Goal: Information Seeking & Learning: Learn about a topic

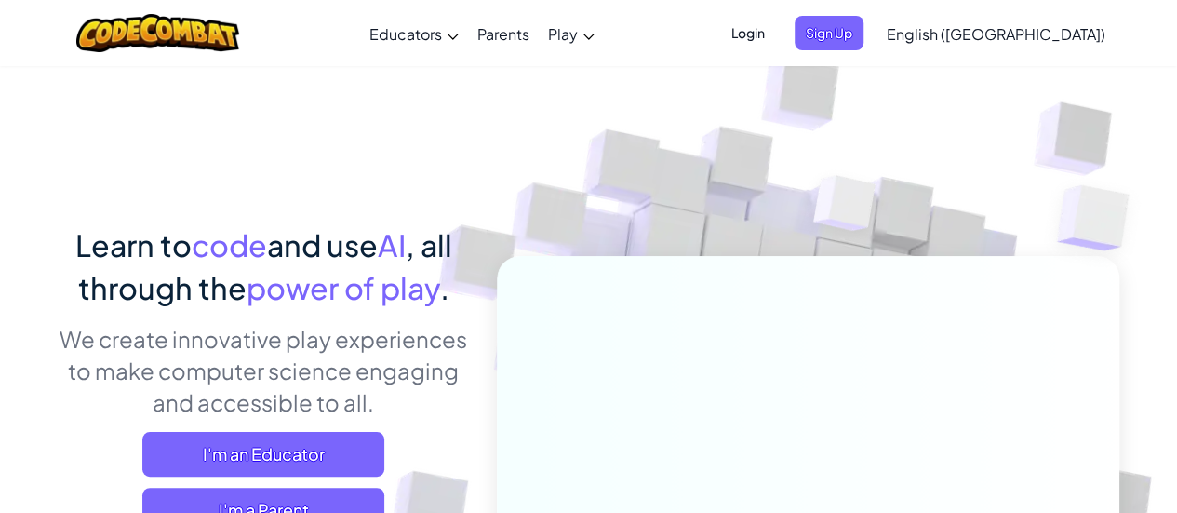
click at [404, 211] on img at bounding box center [795, 410] width 1034 height 1034
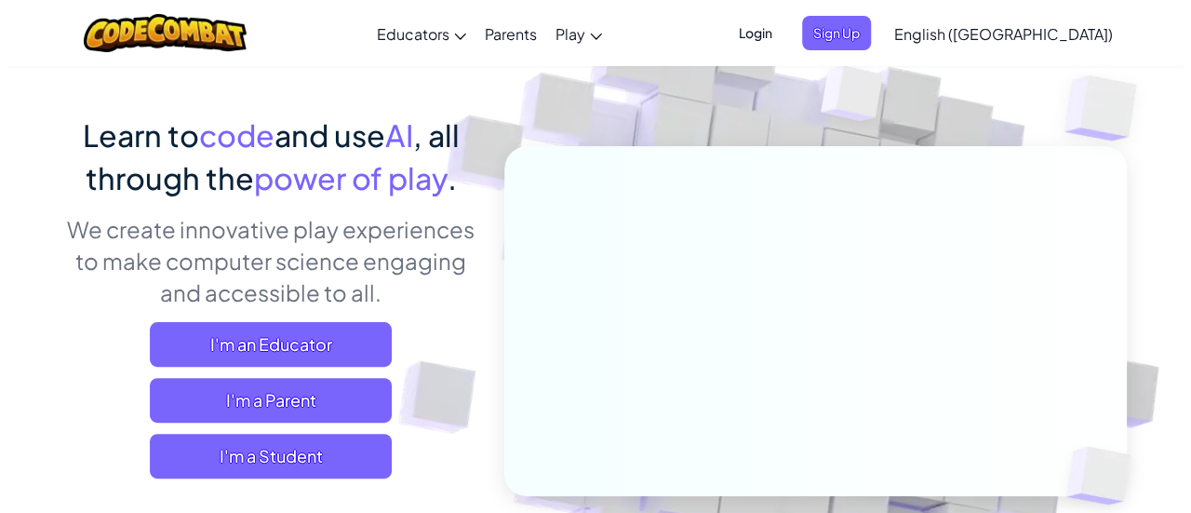
scroll to position [113, 0]
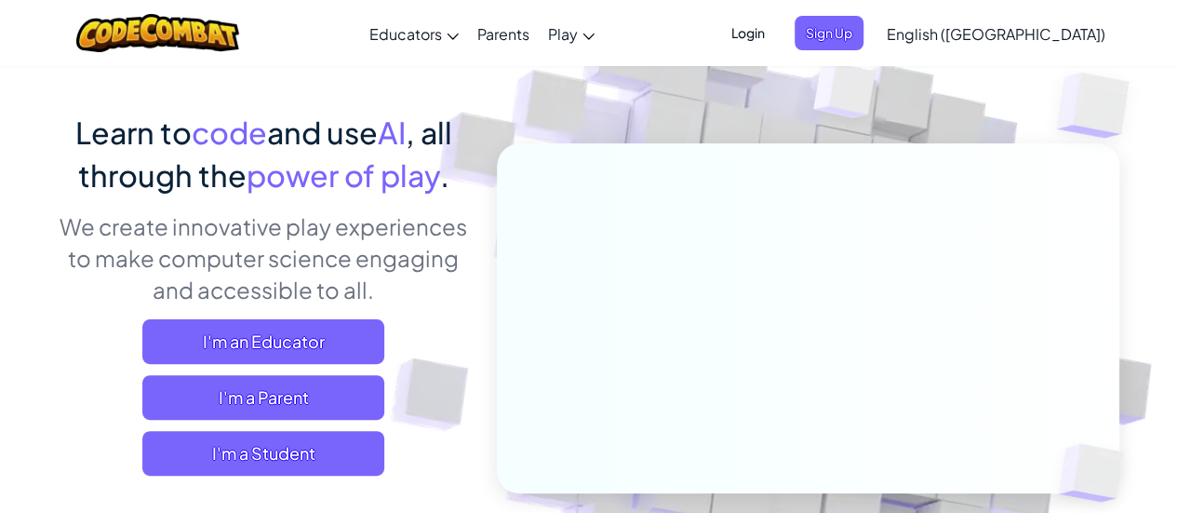
click at [443, 407] on div "I'm an Educator I'm a Parent I'm a Student" at bounding box center [264, 397] width 410 height 156
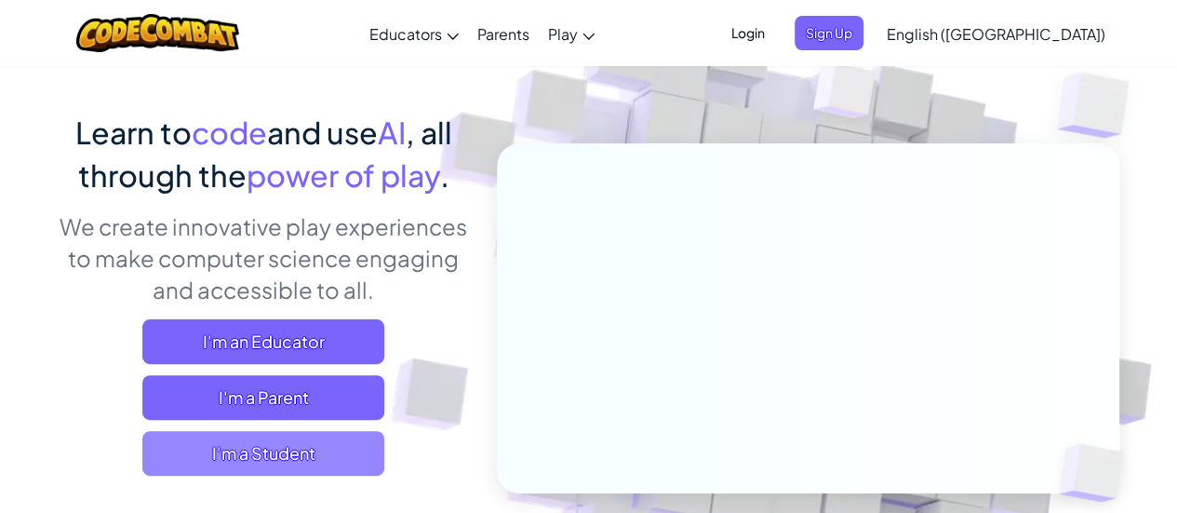
click at [342, 466] on span "I'm a Student" at bounding box center [263, 453] width 242 height 45
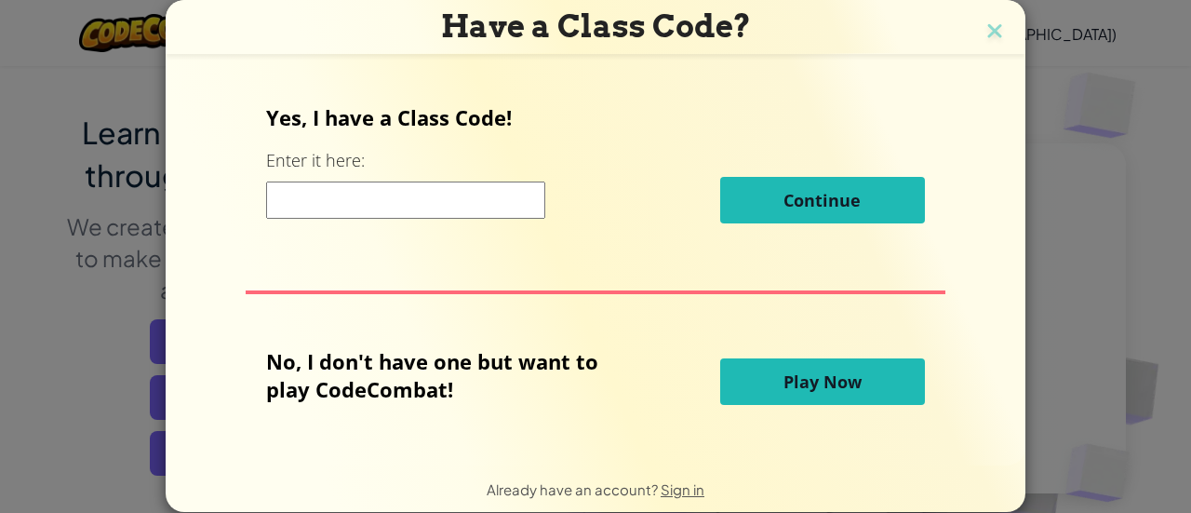
click at [428, 310] on div "Yes, I have a Class Code! Enter it here: Continue No, I don't have one but want…" at bounding box center [595, 259] width 823 height 365
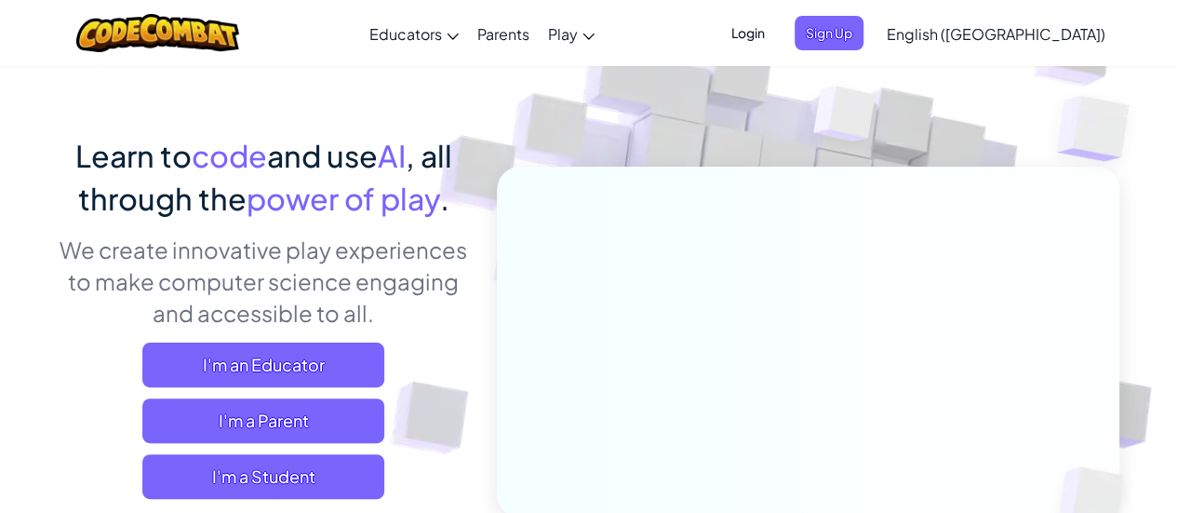
scroll to position [104, 0]
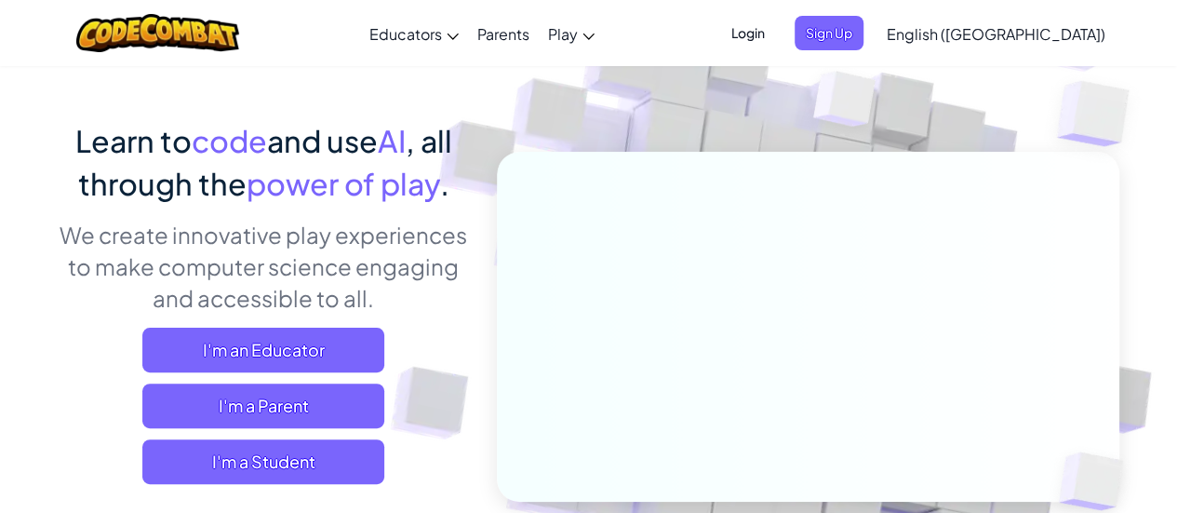
click at [776, 26] on span "Login" at bounding box center [748, 33] width 56 height 34
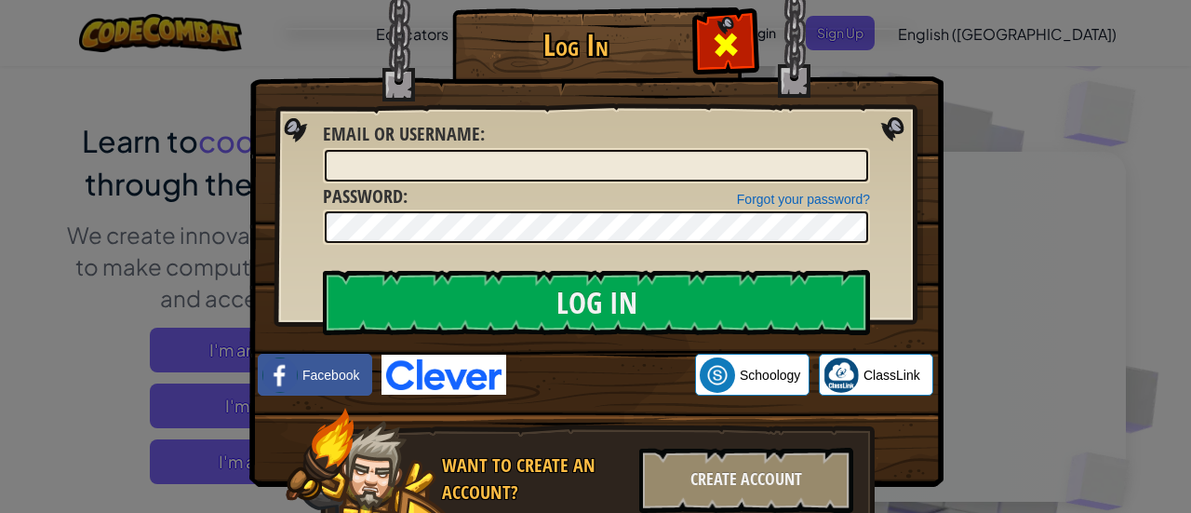
click at [720, 40] on span at bounding box center [726, 45] width 30 height 30
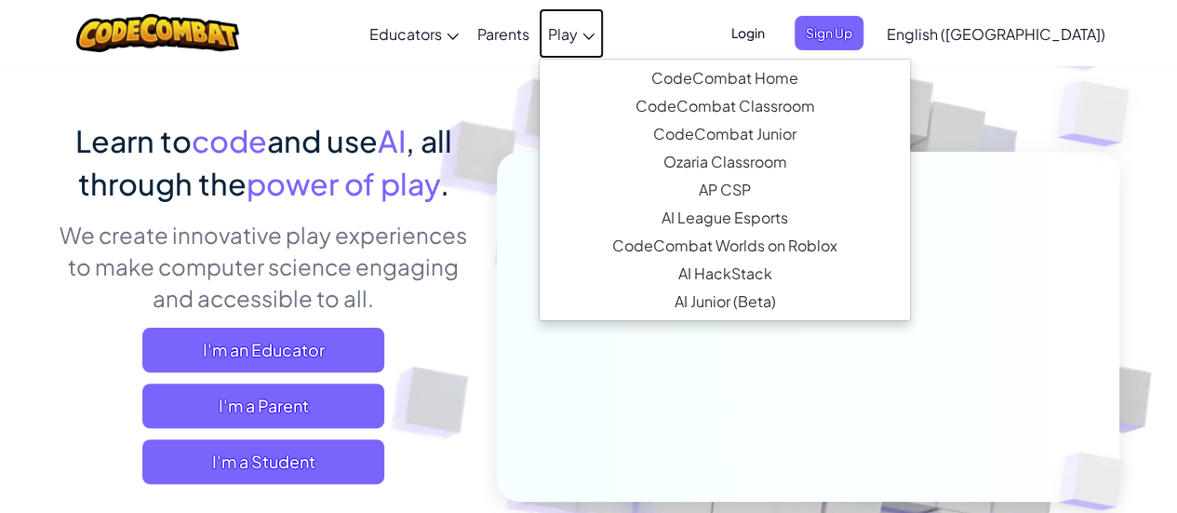
click at [604, 24] on link "Play" at bounding box center [571, 33] width 65 height 50
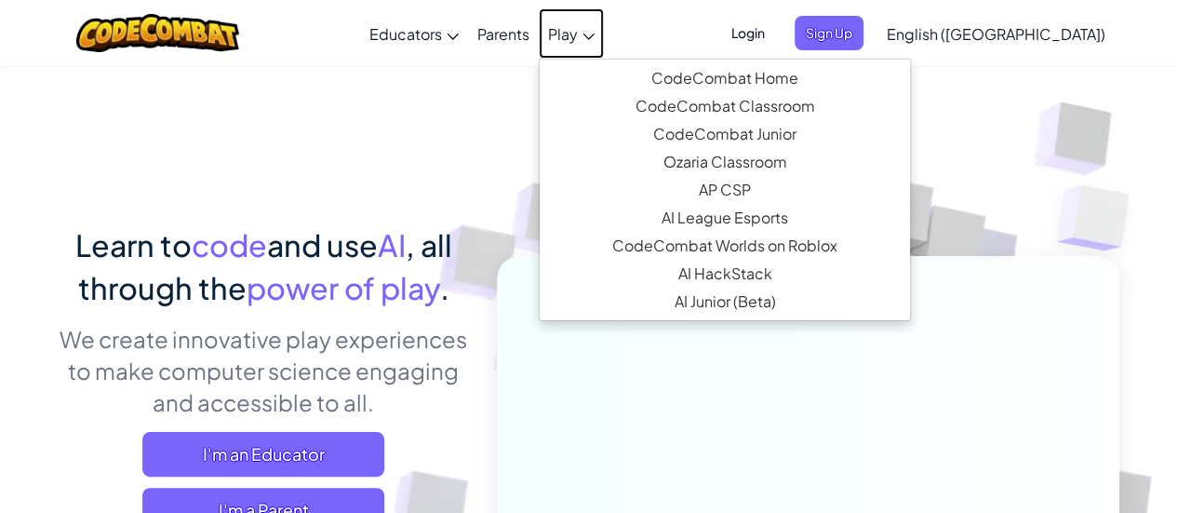
click at [578, 36] on span "Play" at bounding box center [563, 34] width 30 height 20
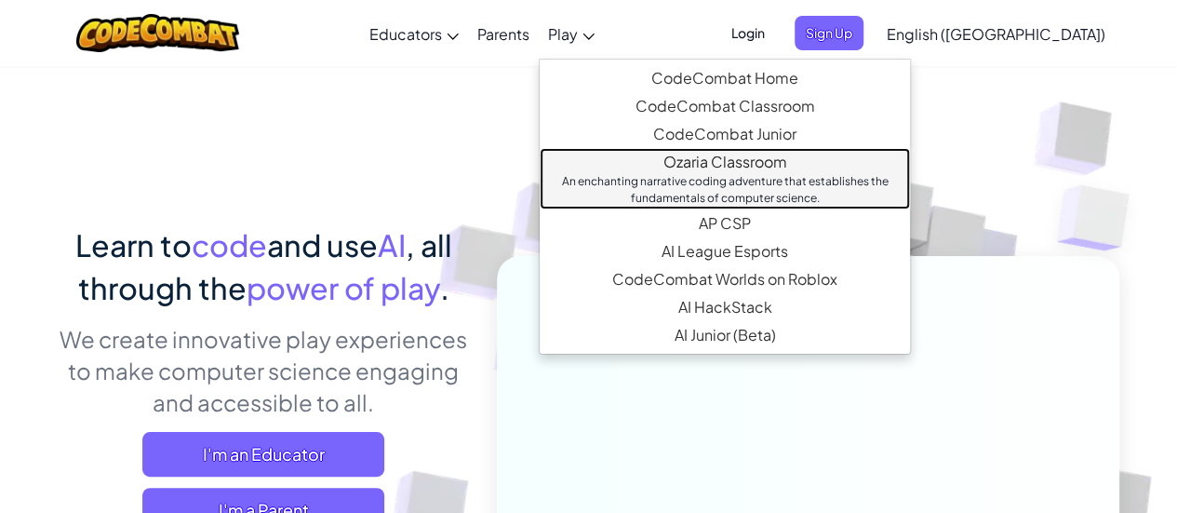
click at [760, 155] on link "Ozaria Classroom An enchanting narrative coding adventure that establishes the …" at bounding box center [725, 178] width 370 height 61
